Goal: Transaction & Acquisition: Purchase product/service

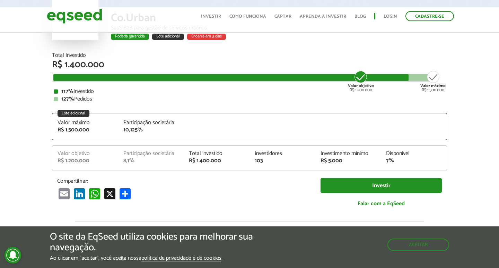
scroll to position [66, 0]
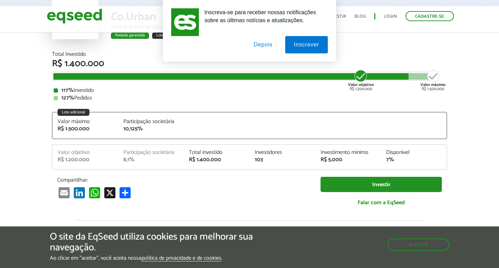
click at [266, 46] on button "Depois" at bounding box center [263, 44] width 36 height 17
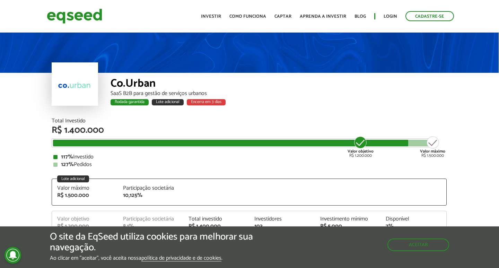
scroll to position [0, 0]
click at [216, 16] on link "Investir" at bounding box center [211, 16] width 20 height 5
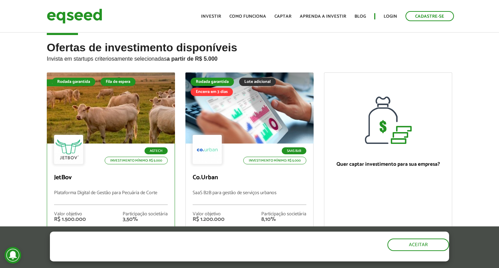
scroll to position [39, 0]
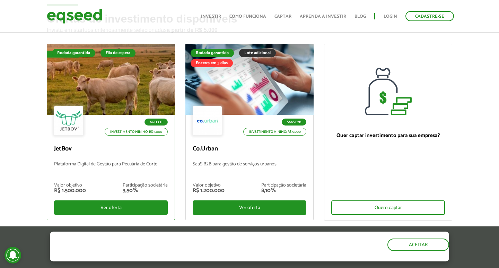
click at [141, 100] on div at bounding box center [111, 79] width 154 height 85
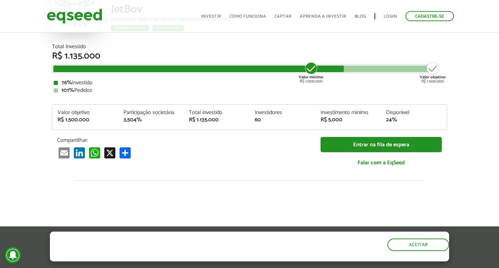
scroll to position [75, 0]
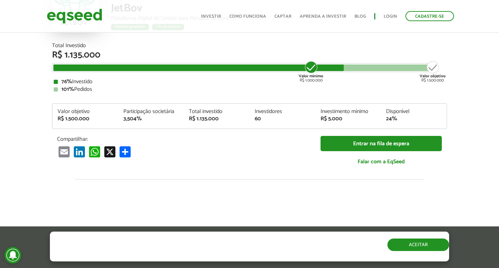
click at [416, 249] on button "Aceitar" at bounding box center [418, 244] width 62 height 12
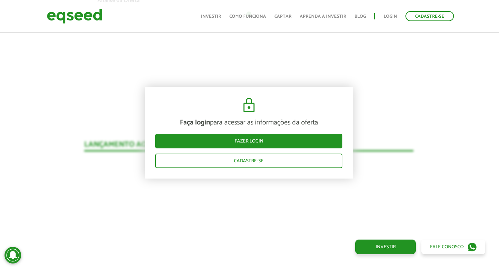
scroll to position [606, 1]
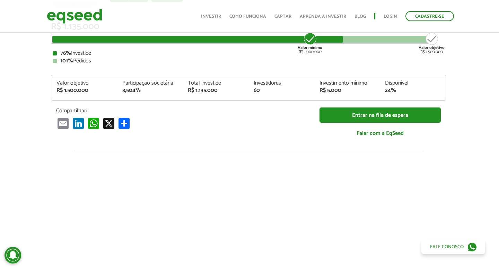
scroll to position [114, 1]
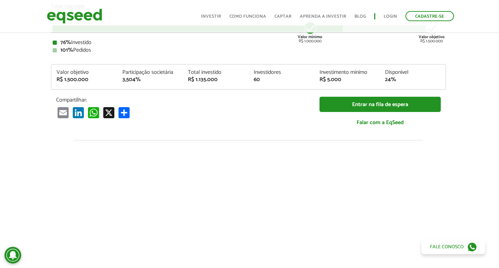
click at [251, 18] on link "Como funciona" at bounding box center [247, 16] width 37 height 5
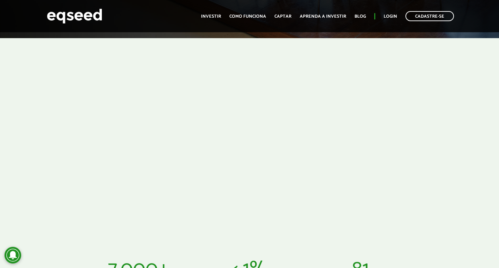
scroll to position [197, 0]
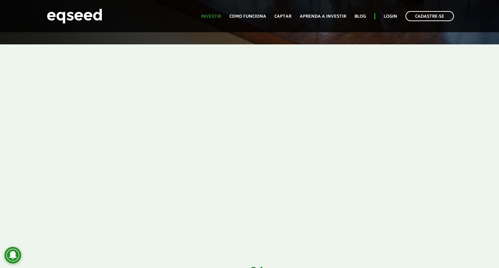
click at [215, 16] on link "Investir" at bounding box center [211, 16] width 20 height 5
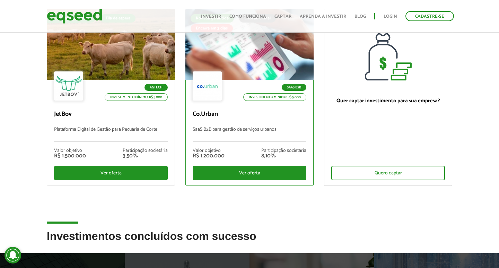
scroll to position [64, 0]
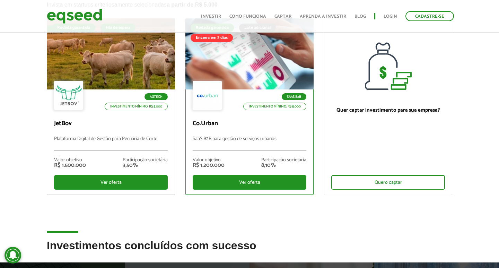
click at [254, 82] on div "SaaS B2B Investimento mínimo: R$ 5.000" at bounding box center [250, 96] width 114 height 30
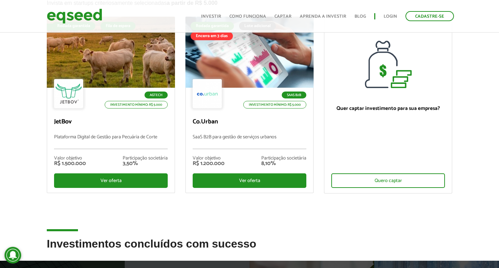
scroll to position [63, 0]
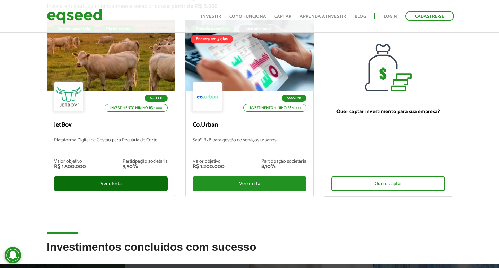
click at [134, 183] on div "Ver oferta" at bounding box center [111, 183] width 114 height 15
